Goal: Information Seeking & Learning: Learn about a topic

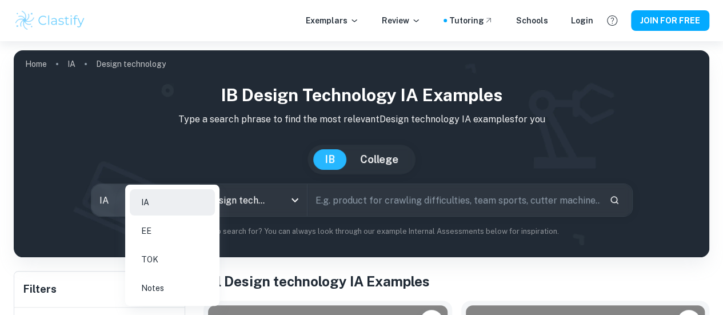
click at [200, 198] on body "We value your privacy We use cookies to enhance your browsing experience, serve…" at bounding box center [361, 198] width 723 height 315
click at [288, 208] on div at bounding box center [361, 157] width 723 height 315
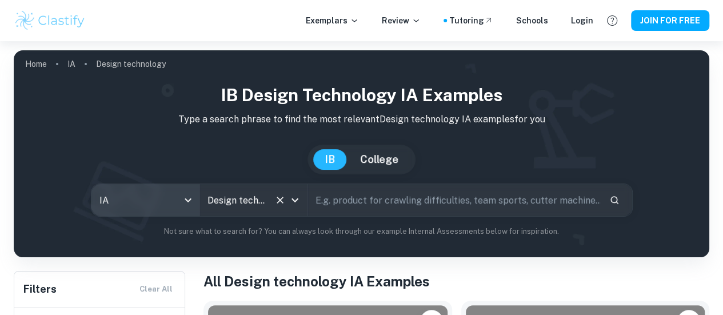
click at [300, 203] on icon "Open" at bounding box center [295, 200] width 14 height 14
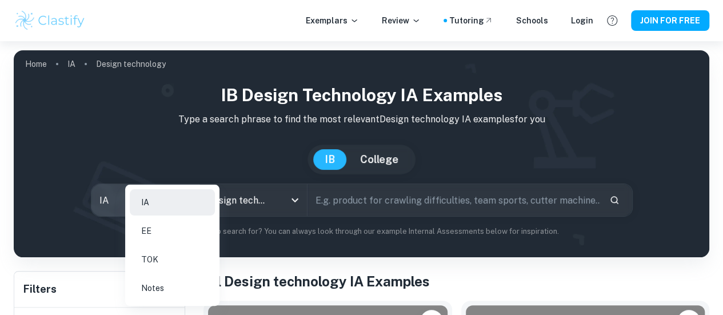
click at [198, 197] on body "We value your privacy We use cookies to enhance your browsing experience, serve…" at bounding box center [361, 198] width 723 height 315
click at [195, 230] on li "EE" at bounding box center [172, 231] width 85 height 26
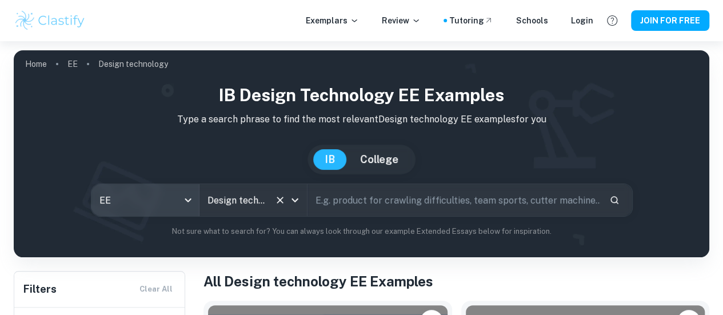
click at [302, 200] on icon "Open" at bounding box center [295, 200] width 14 height 14
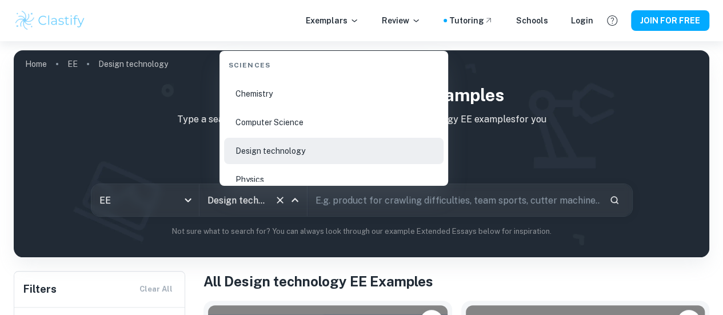
scroll to position [1723, 0]
click at [283, 204] on icon "Clear" at bounding box center [279, 199] width 11 height 11
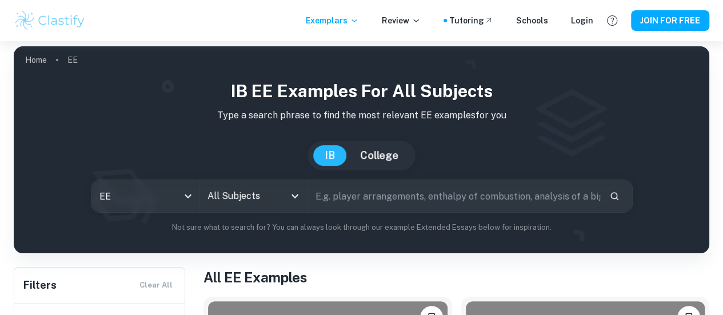
scroll to position [5, 0]
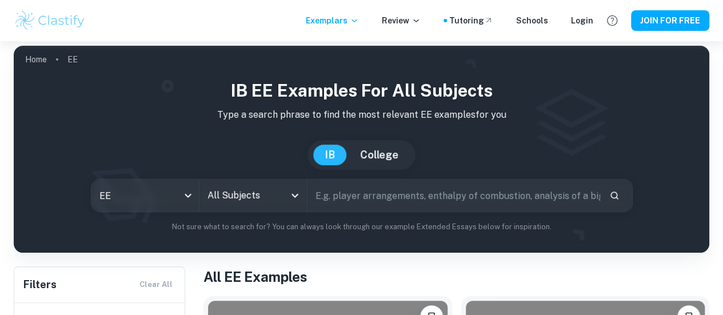
click at [298, 198] on icon "Open" at bounding box center [294, 196] width 7 height 4
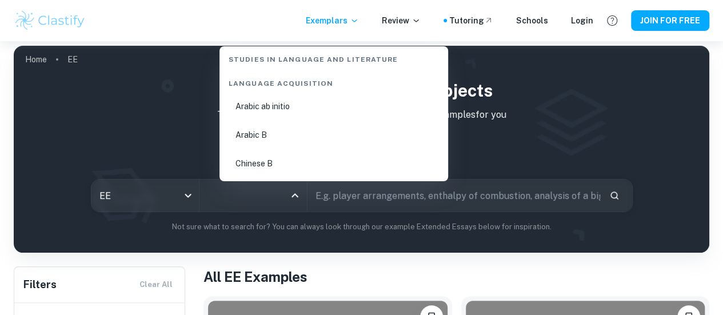
scroll to position [718, 0]
click at [281, 139] on li "Arabic B" at bounding box center [333, 134] width 219 height 26
type input "Arabic B"
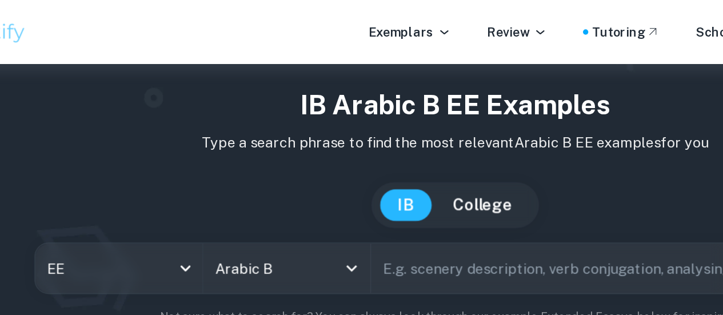
scroll to position [9, 0]
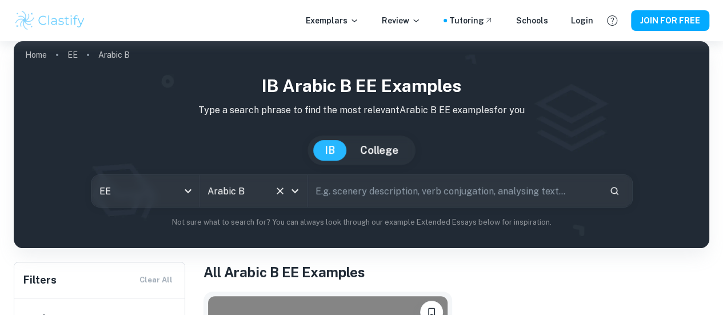
click at [298, 191] on icon "Open" at bounding box center [294, 191] width 7 height 4
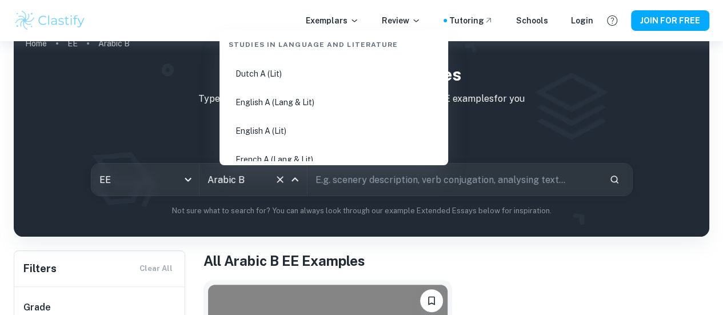
scroll to position [144, 0]
click at [272, 105] on li "English A (Lang & Lit)" at bounding box center [333, 99] width 219 height 26
type input "English A (Lang & Lit)"
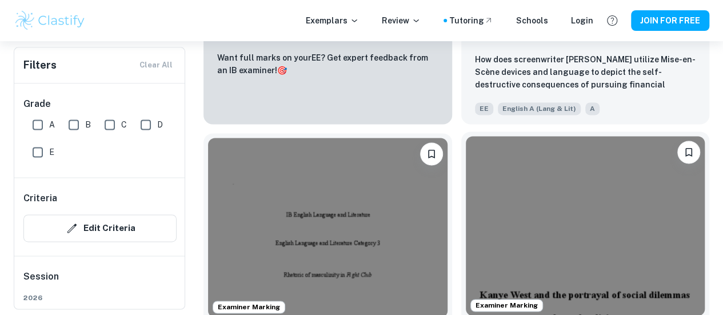
scroll to position [723, 0]
